Goal: Information Seeking & Learning: Find specific page/section

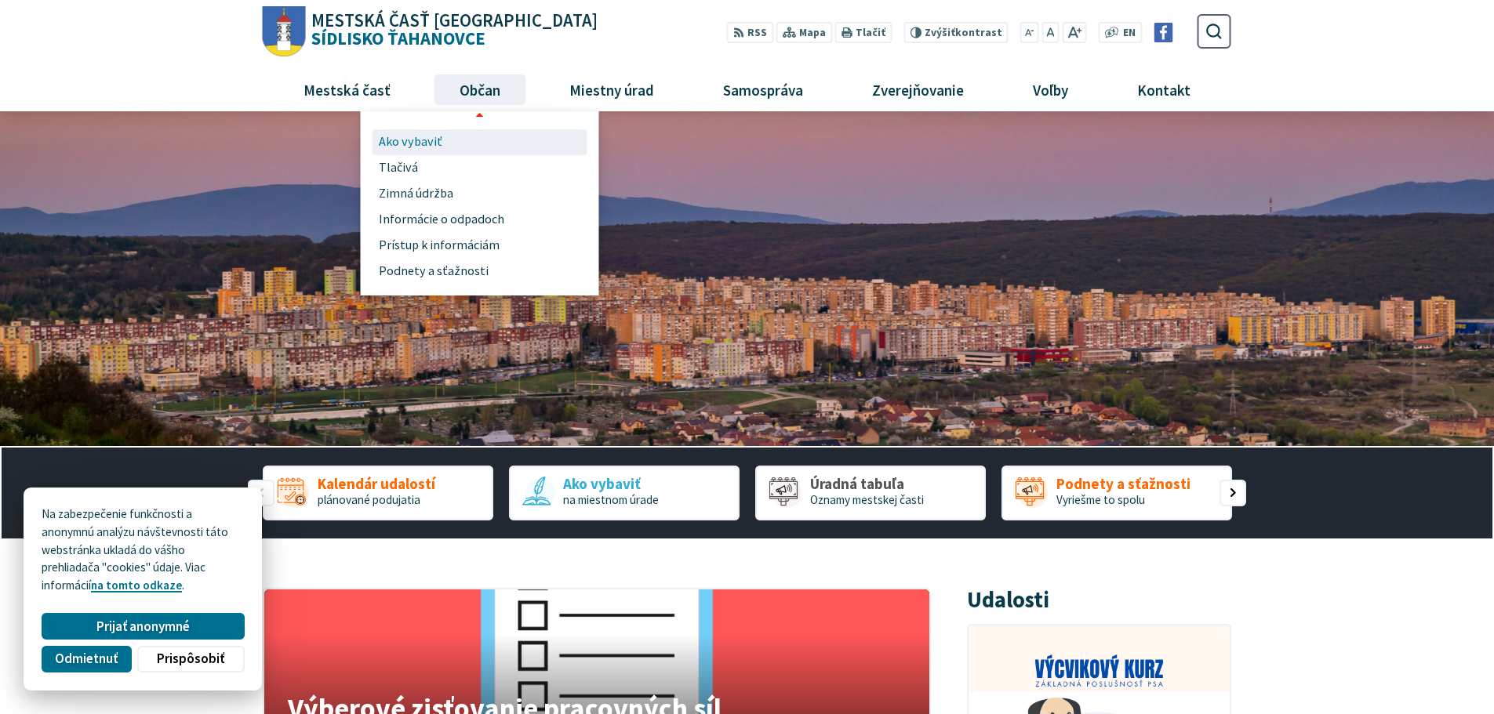
click at [419, 140] on span "Ako vybaviť" at bounding box center [411, 142] width 64 height 26
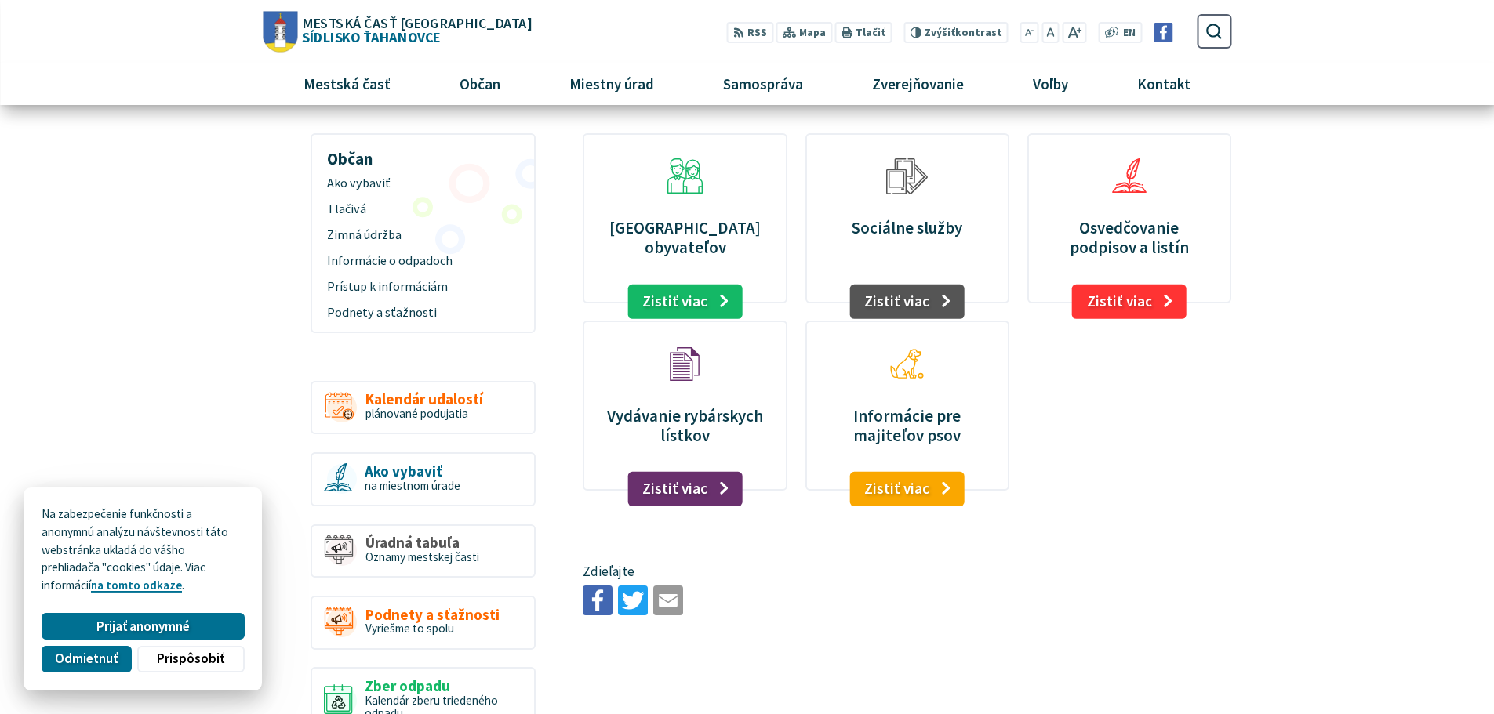
scroll to position [78, 0]
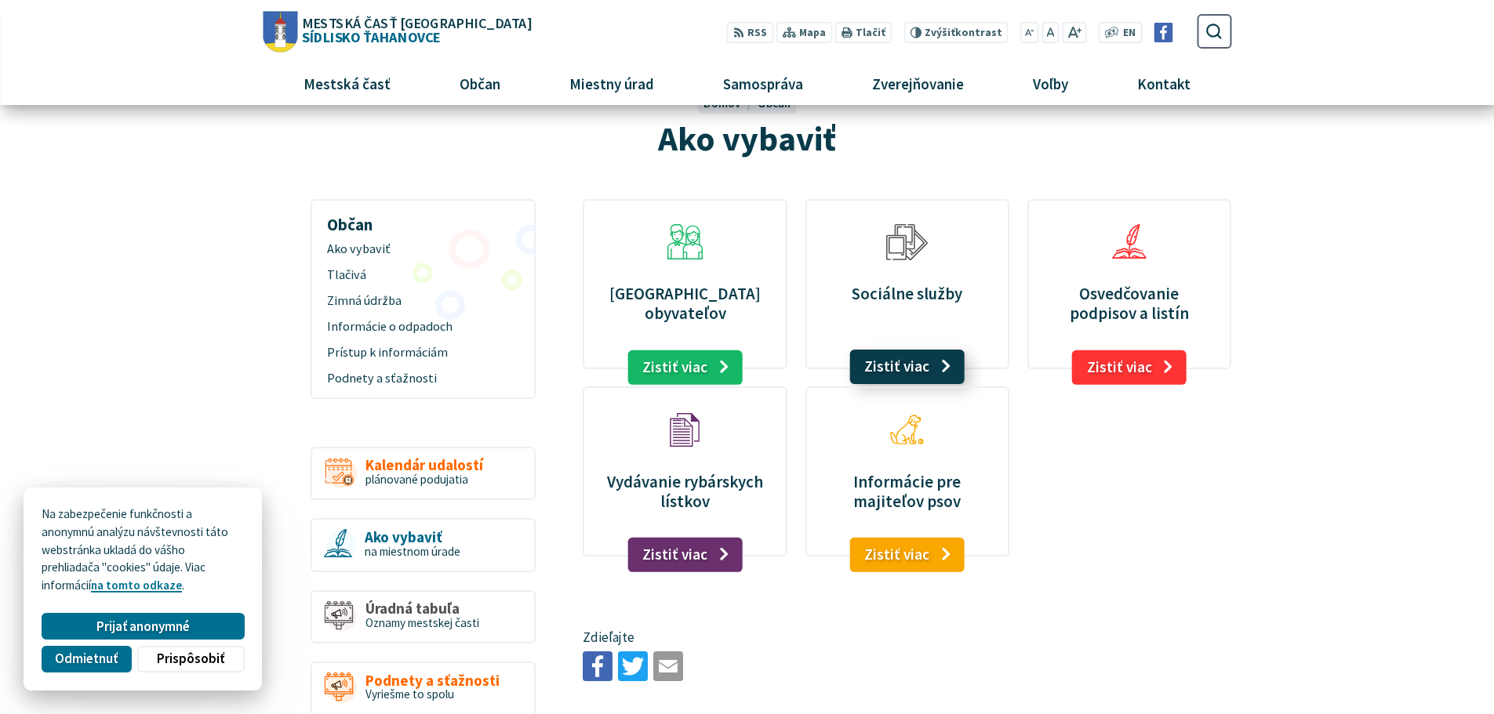
click at [906, 369] on link "Zistiť viac" at bounding box center [906, 367] width 115 height 35
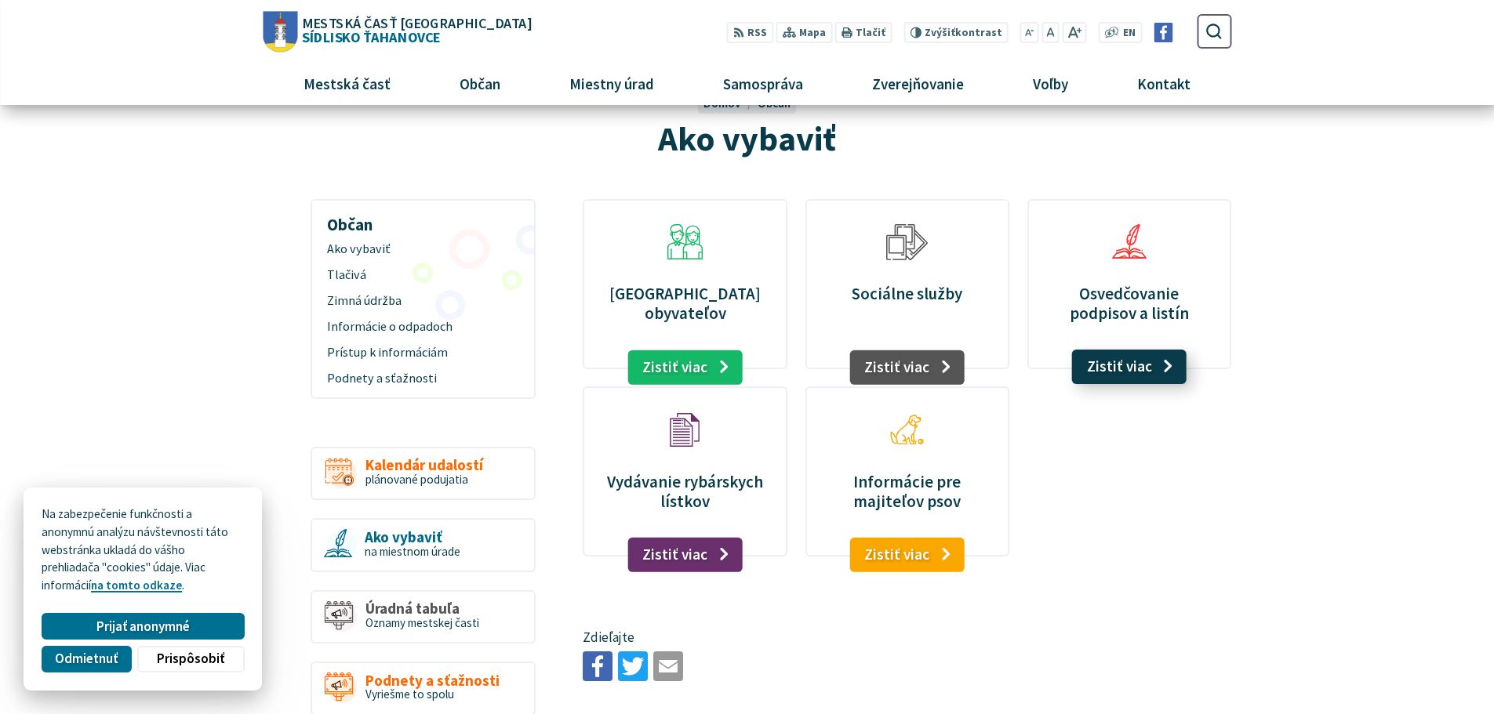
click at [1139, 363] on link "Zistiť viac" at bounding box center [1129, 367] width 115 height 35
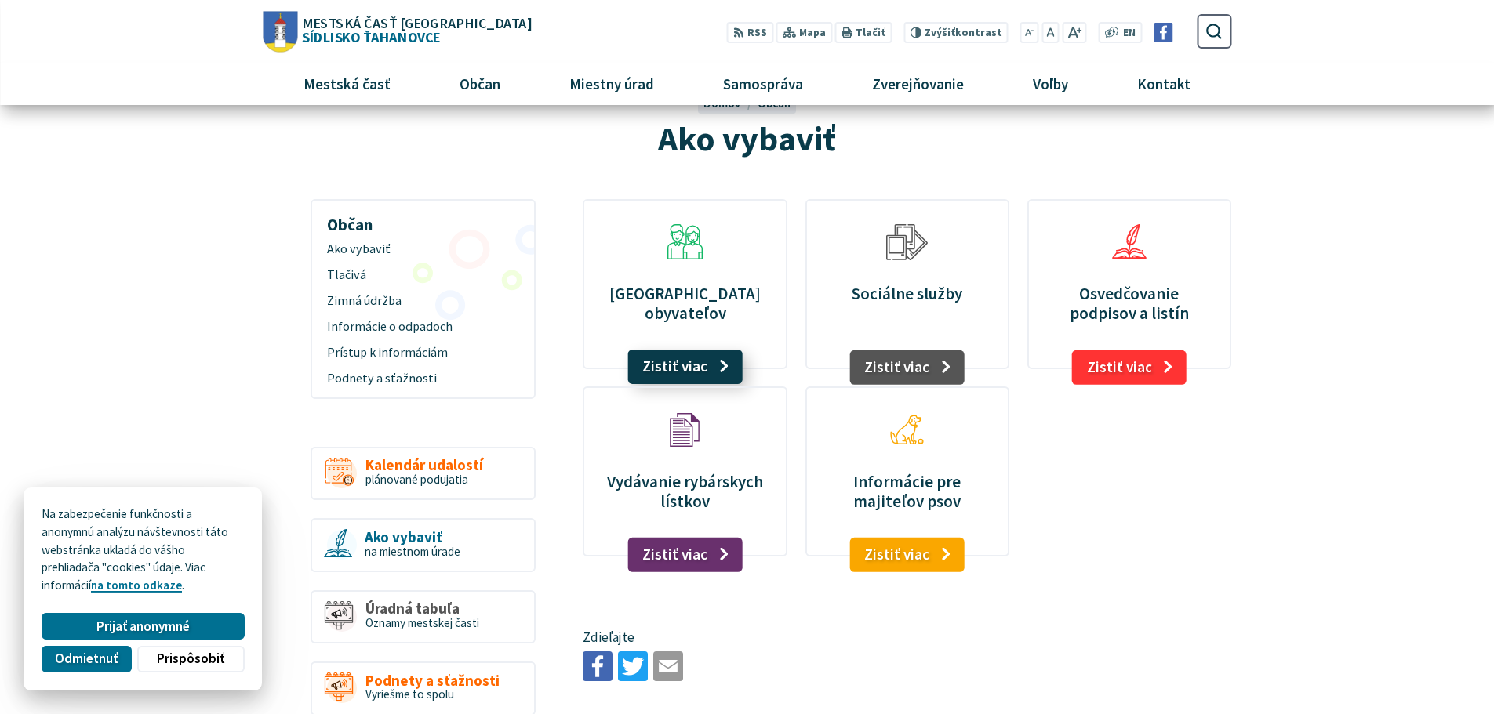
click at [693, 364] on link "Zistiť viac" at bounding box center [684, 367] width 115 height 35
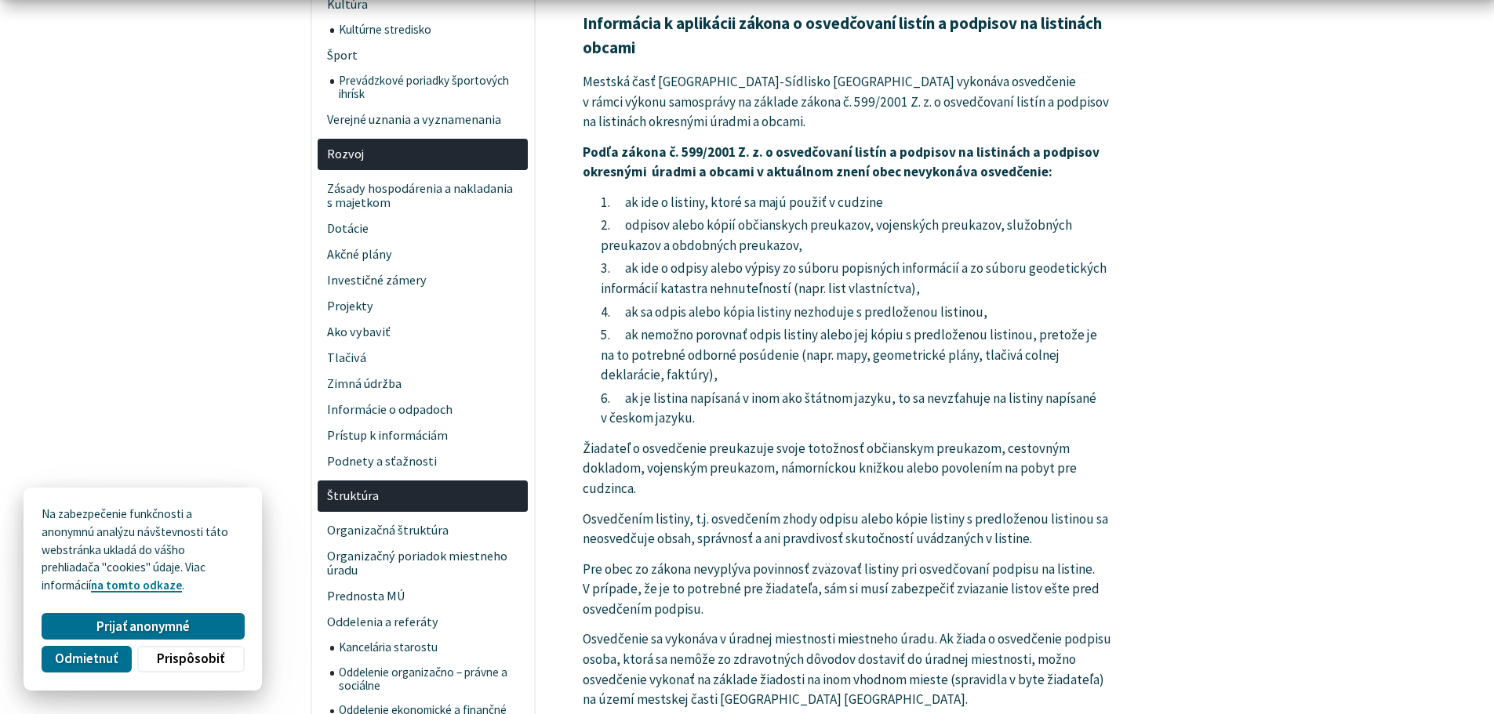
scroll to position [627, 0]
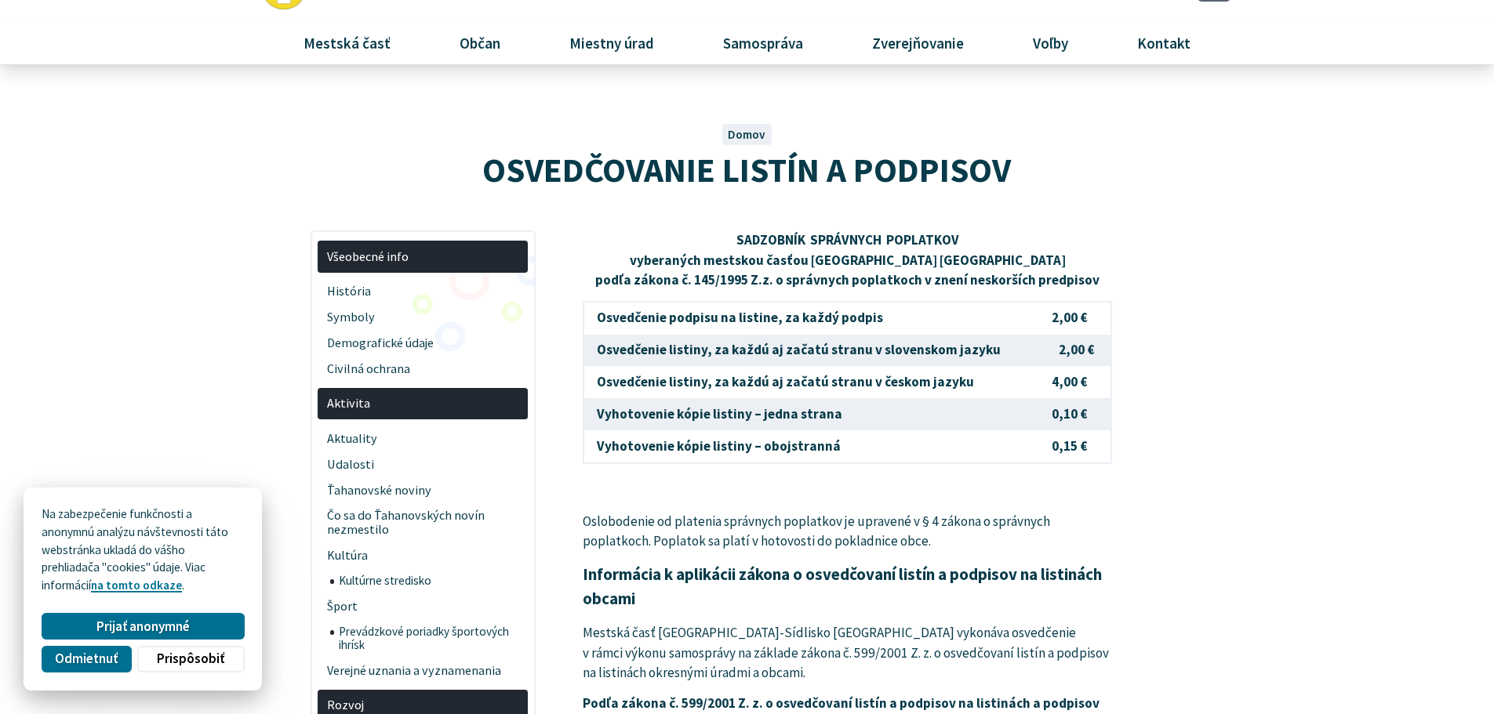
scroll to position [78, 0]
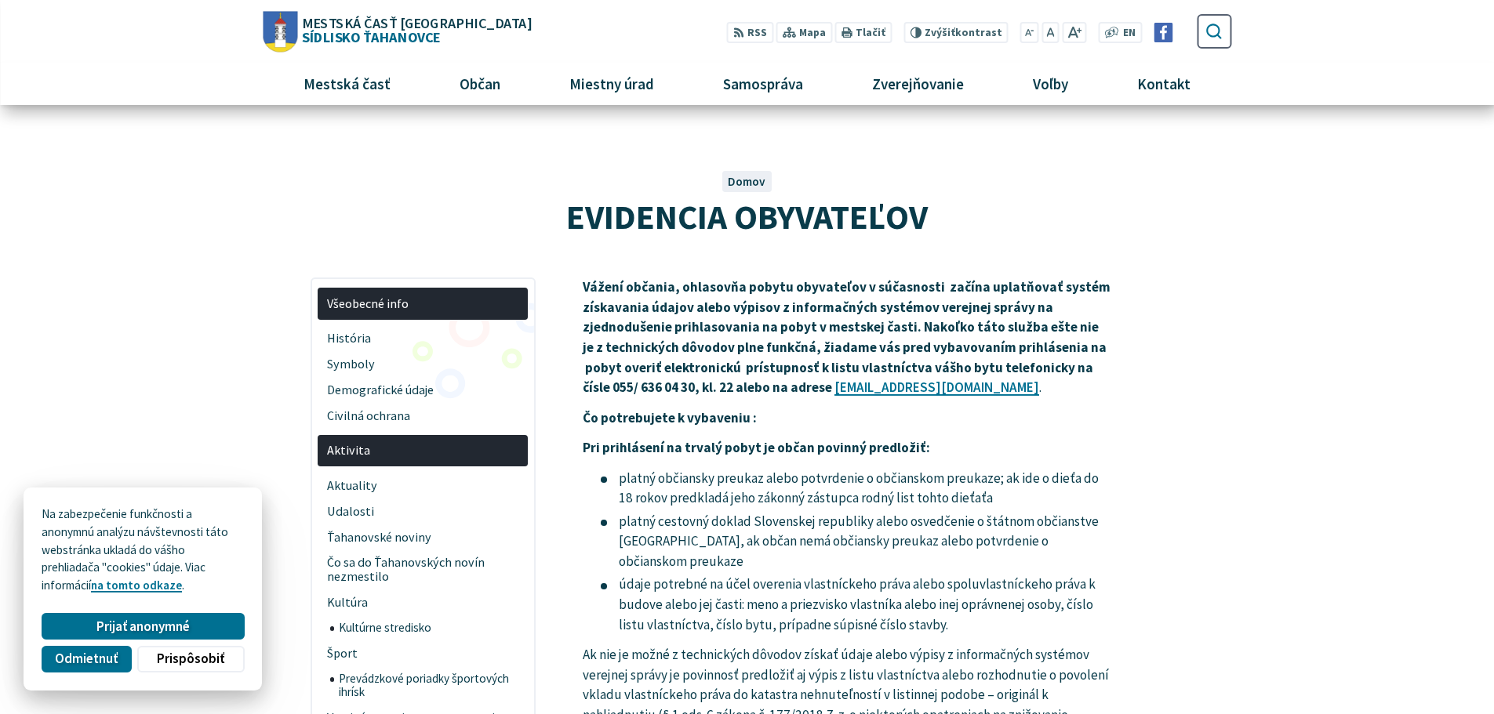
click at [1209, 31] on icon "submit" at bounding box center [1214, 31] width 18 height 18
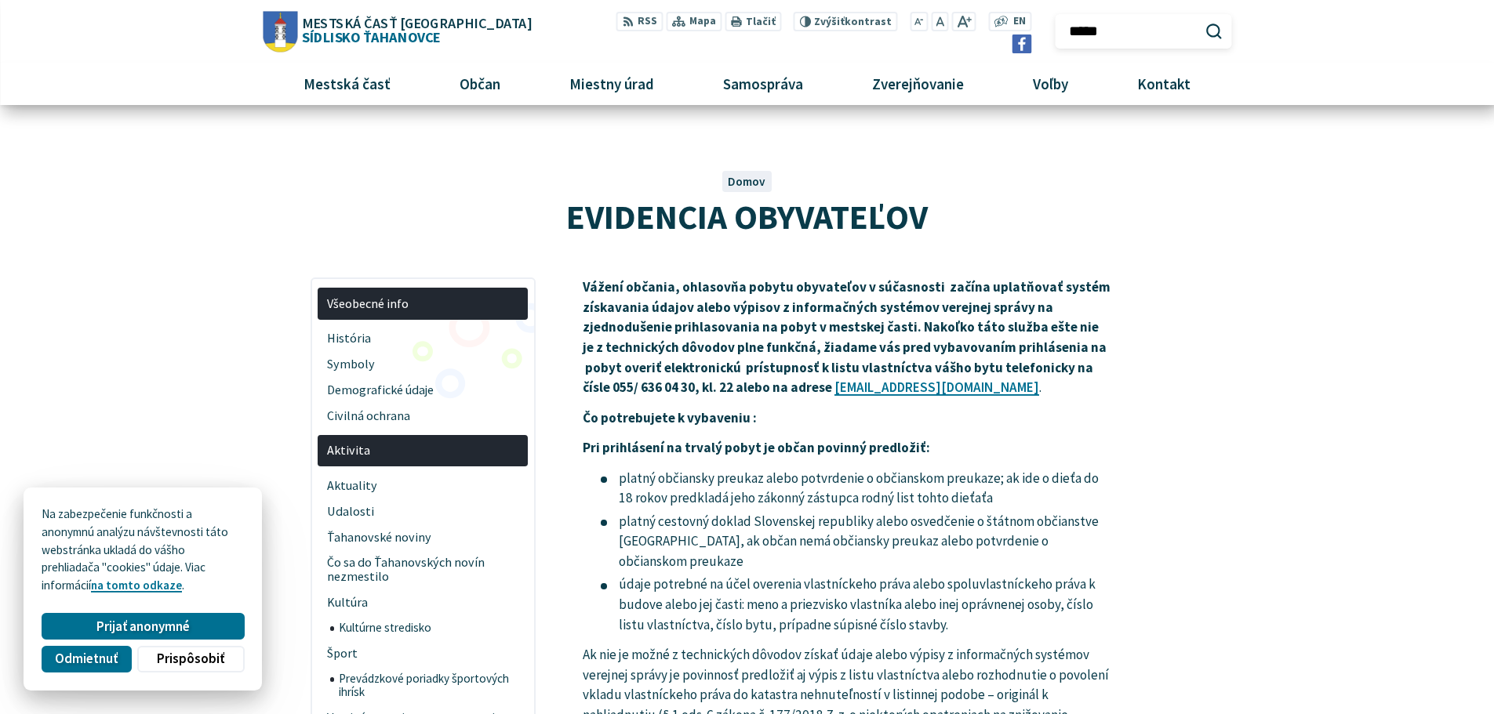
type input "*****"
click at [1201, 18] on button "Odoslať vyhľadávací formulár" at bounding box center [1214, 31] width 27 height 27
